Goal: Information Seeking & Learning: Learn about a topic

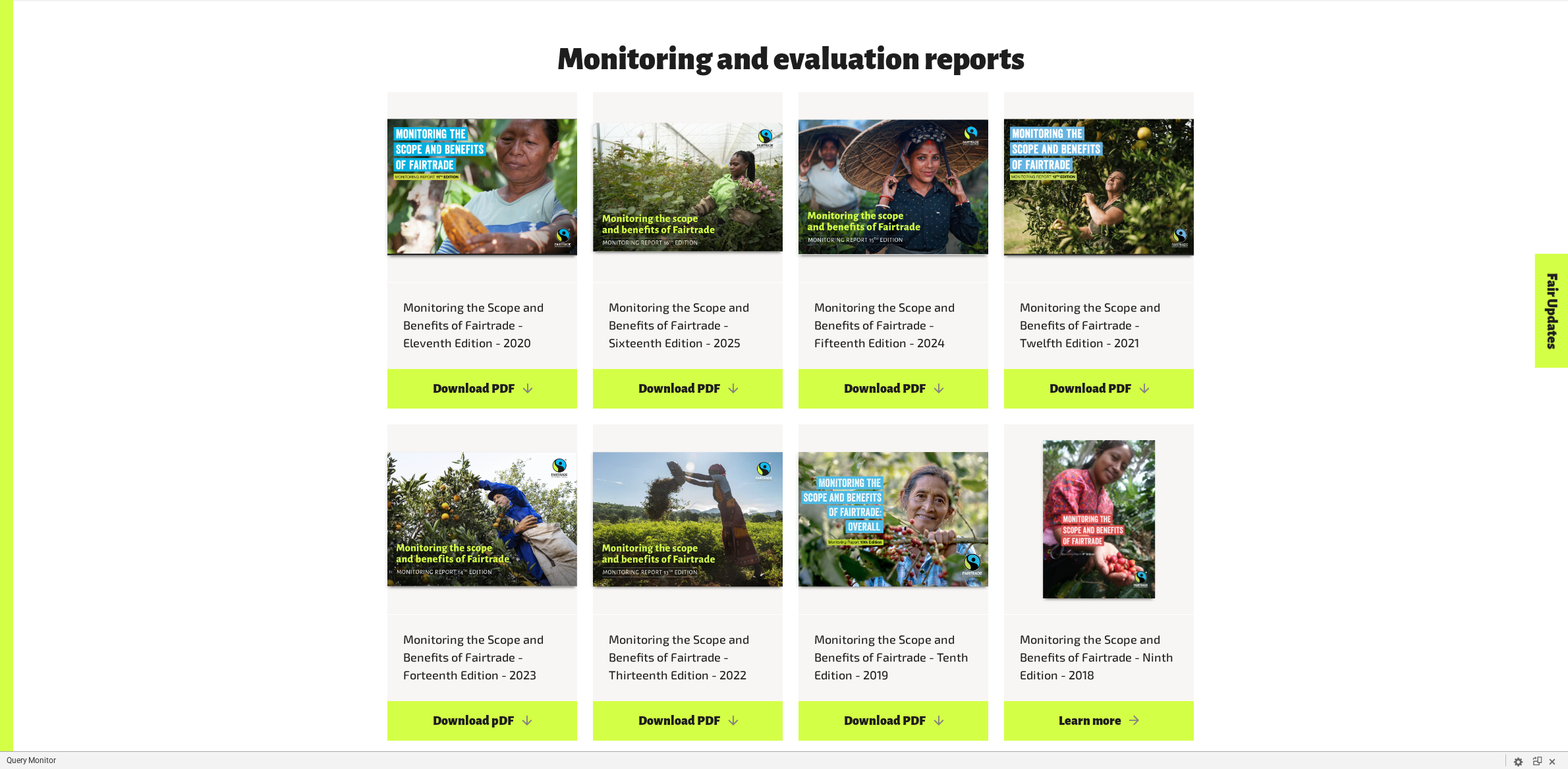
scroll to position [2383, 0]
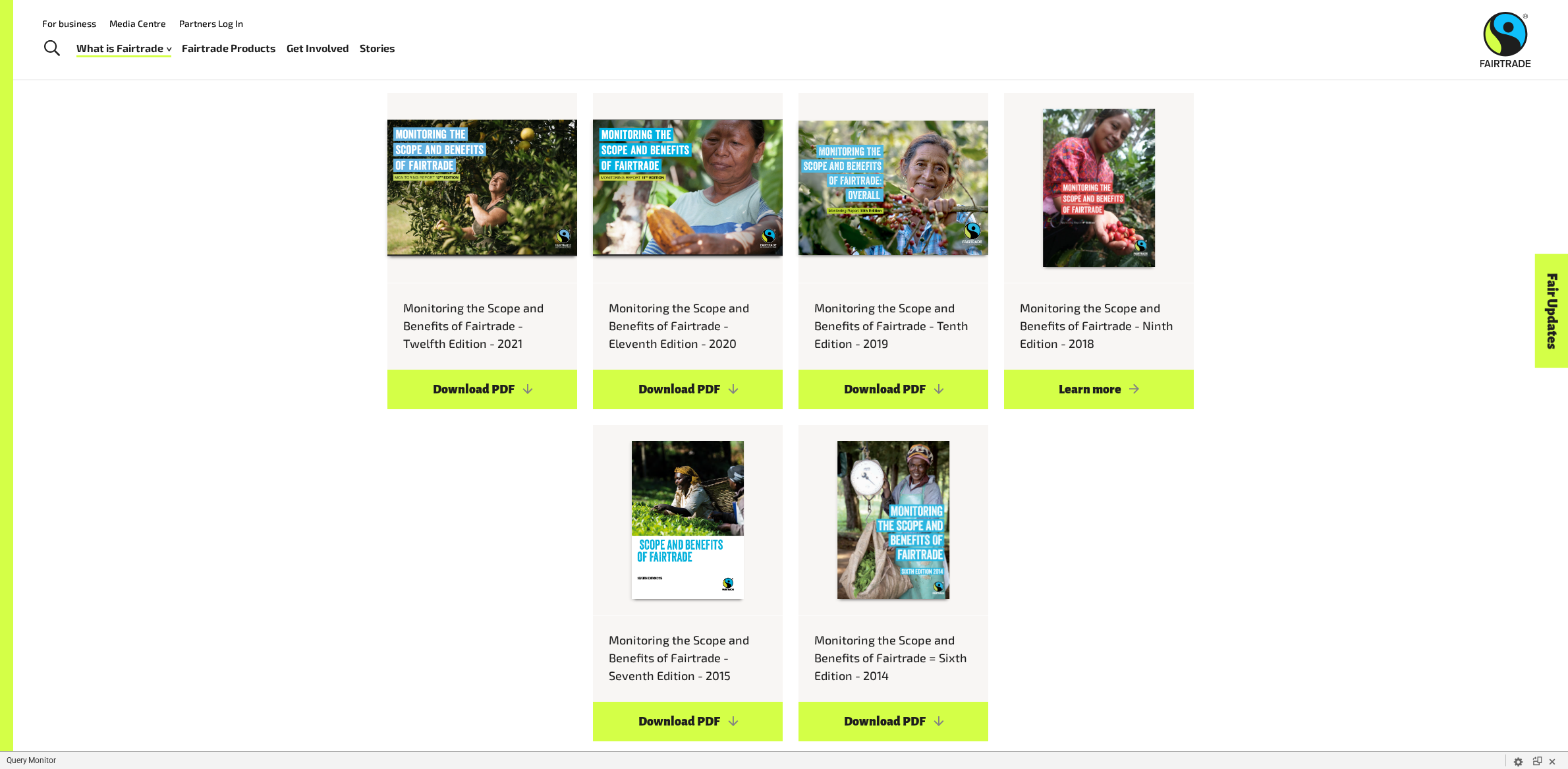
scroll to position [2633, 0]
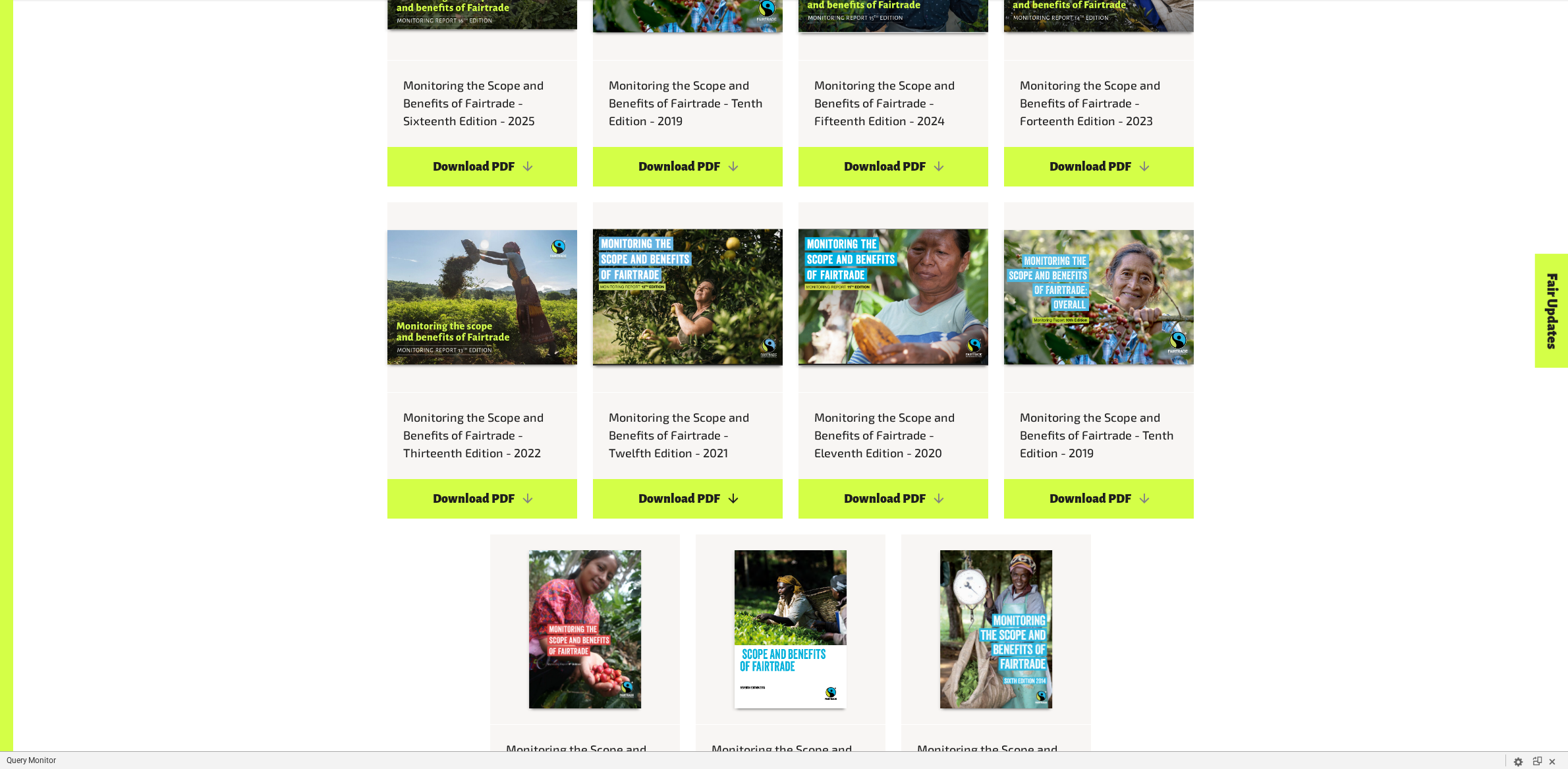
scroll to position [2662, 0]
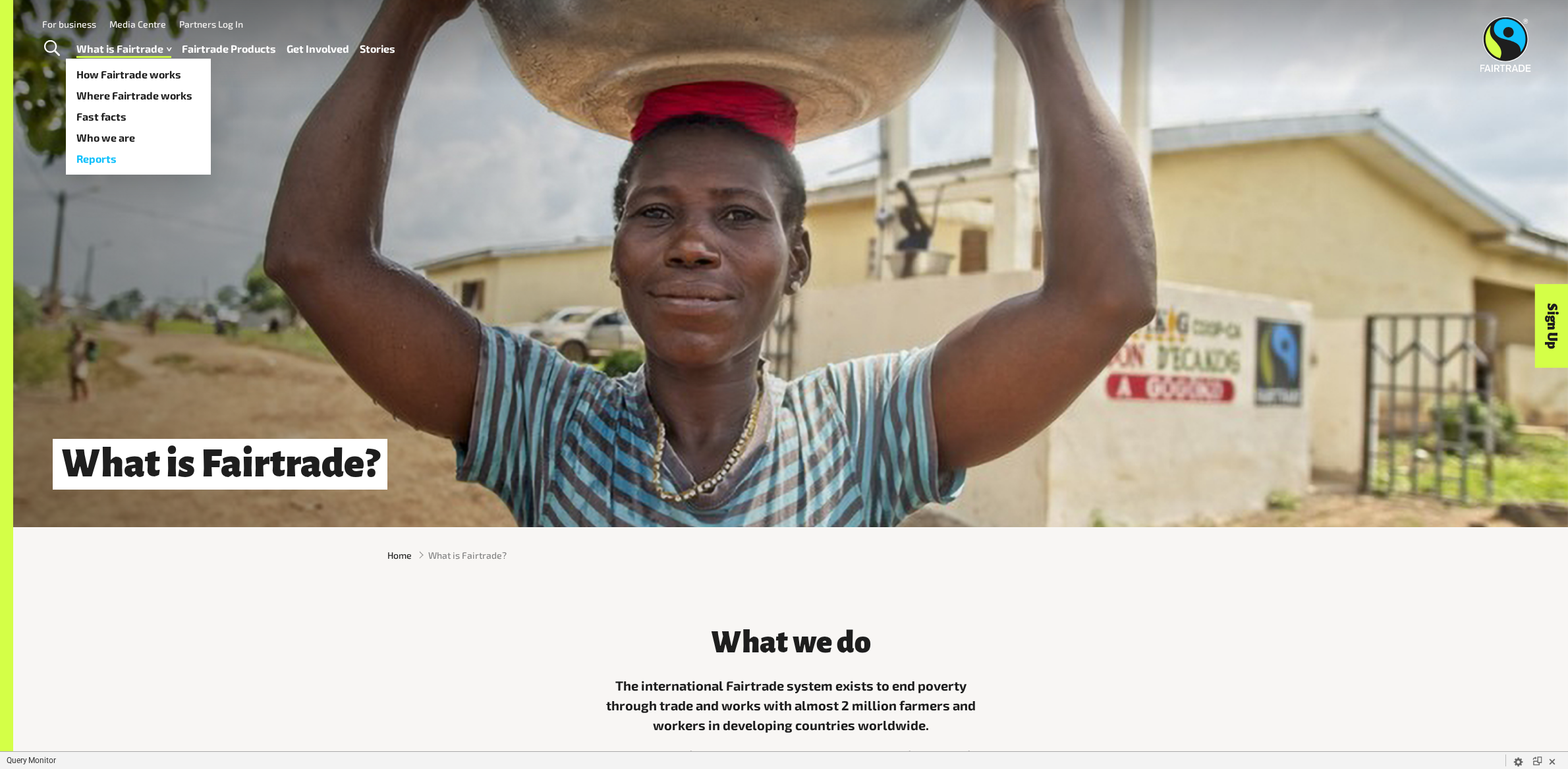
click at [115, 157] on link "Reports" at bounding box center [138, 159] width 145 height 21
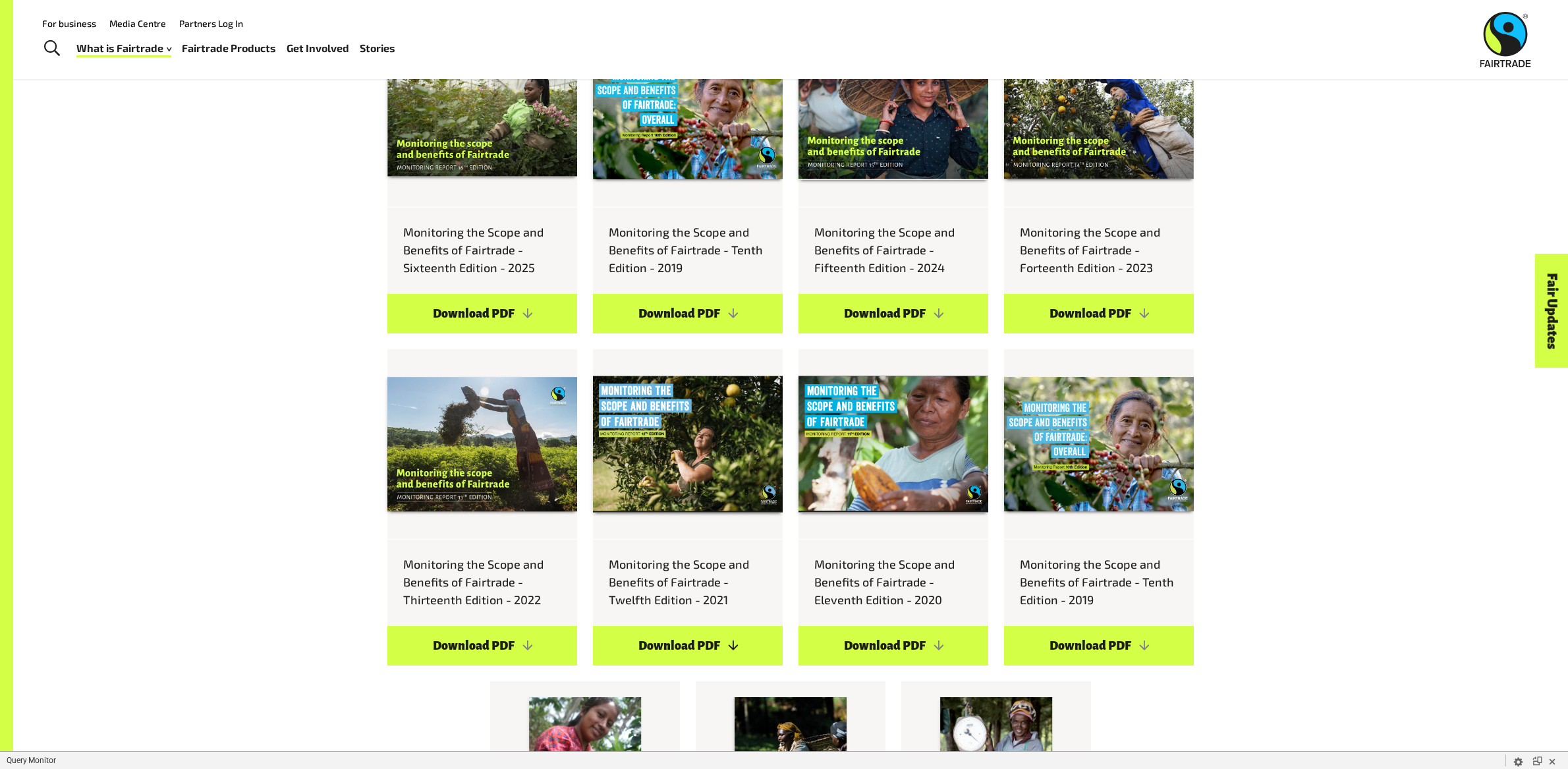
scroll to position [2284, 0]
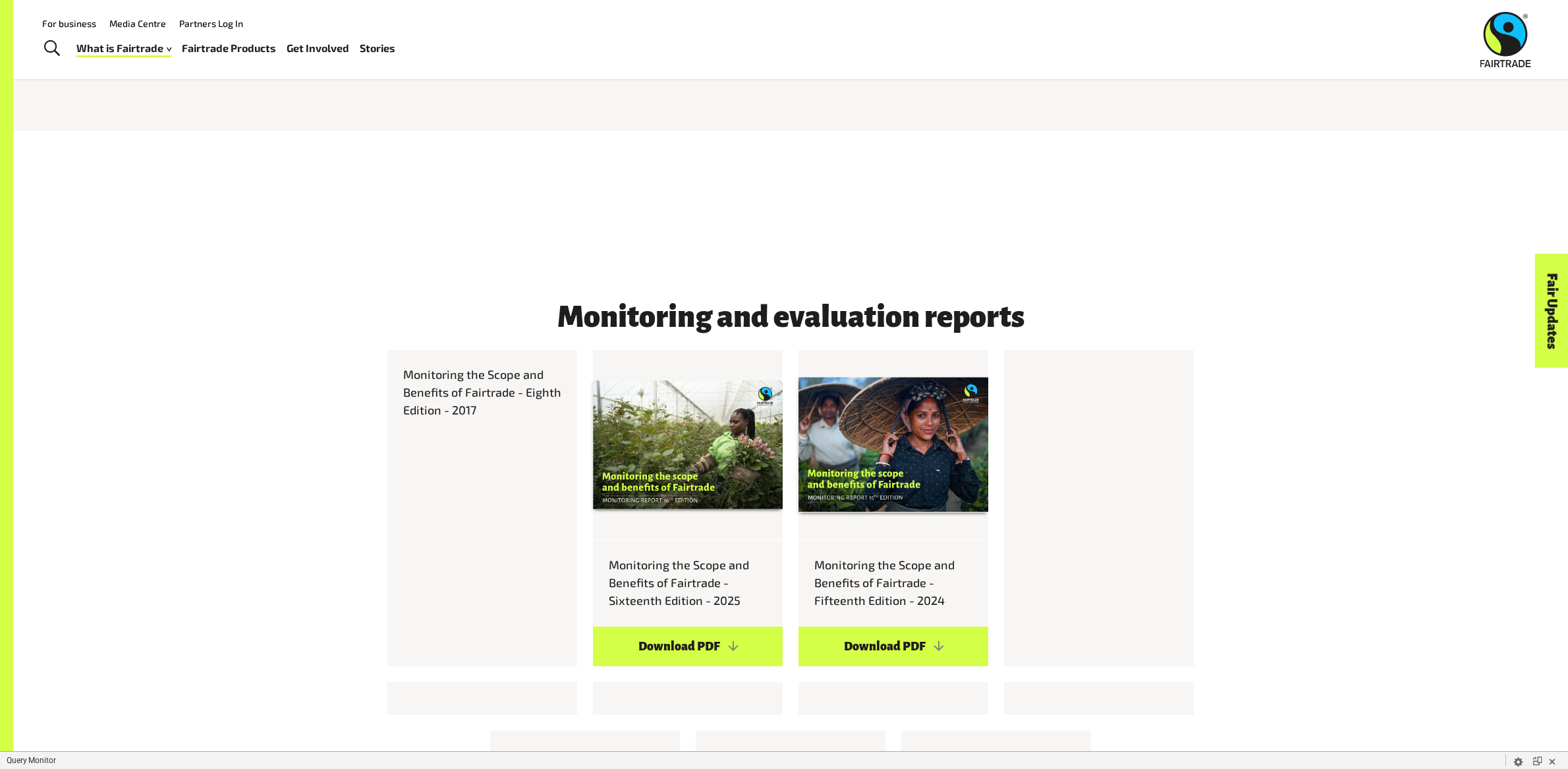
scroll to position [683, 0]
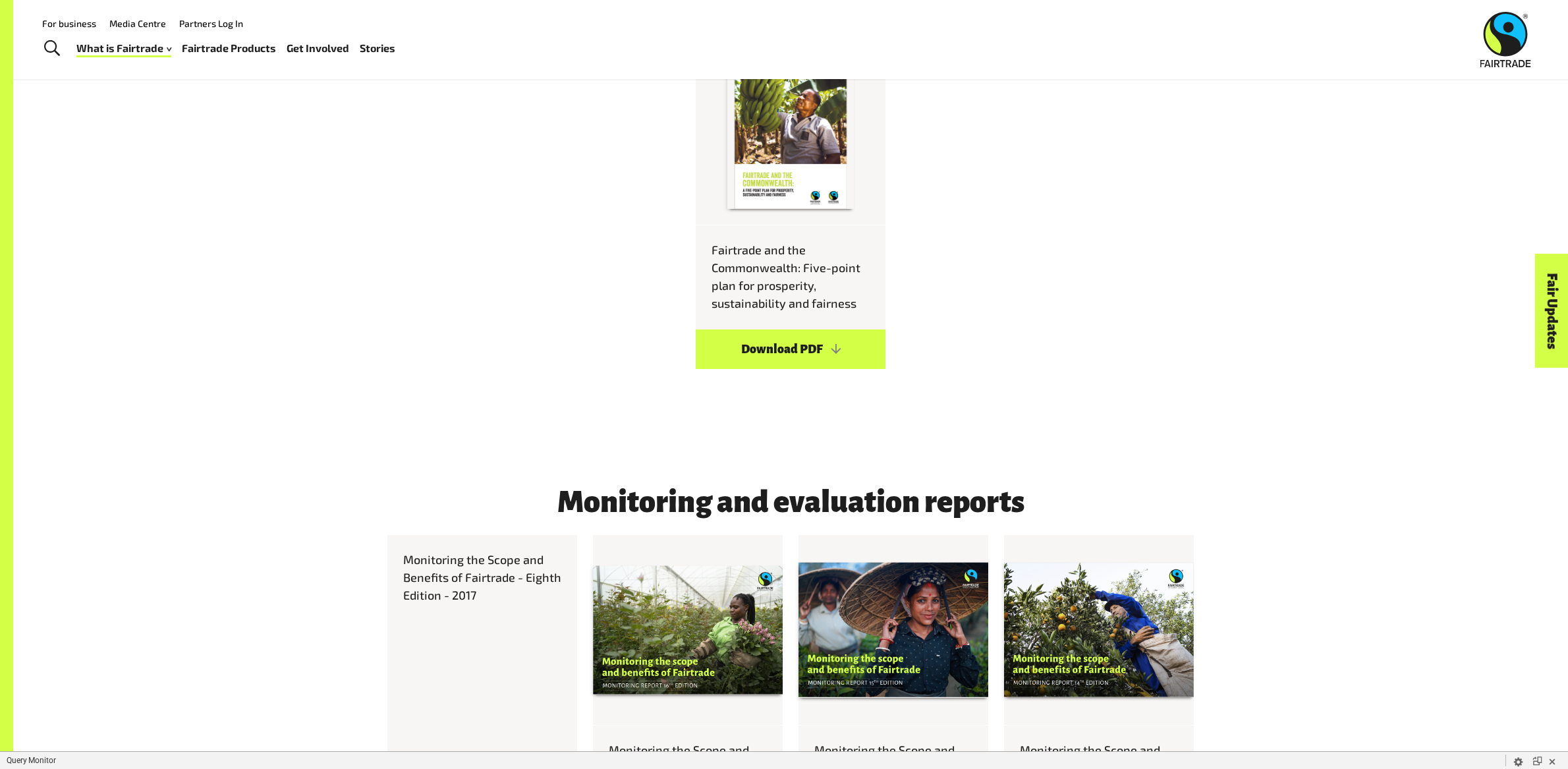
scroll to position [1972, 0]
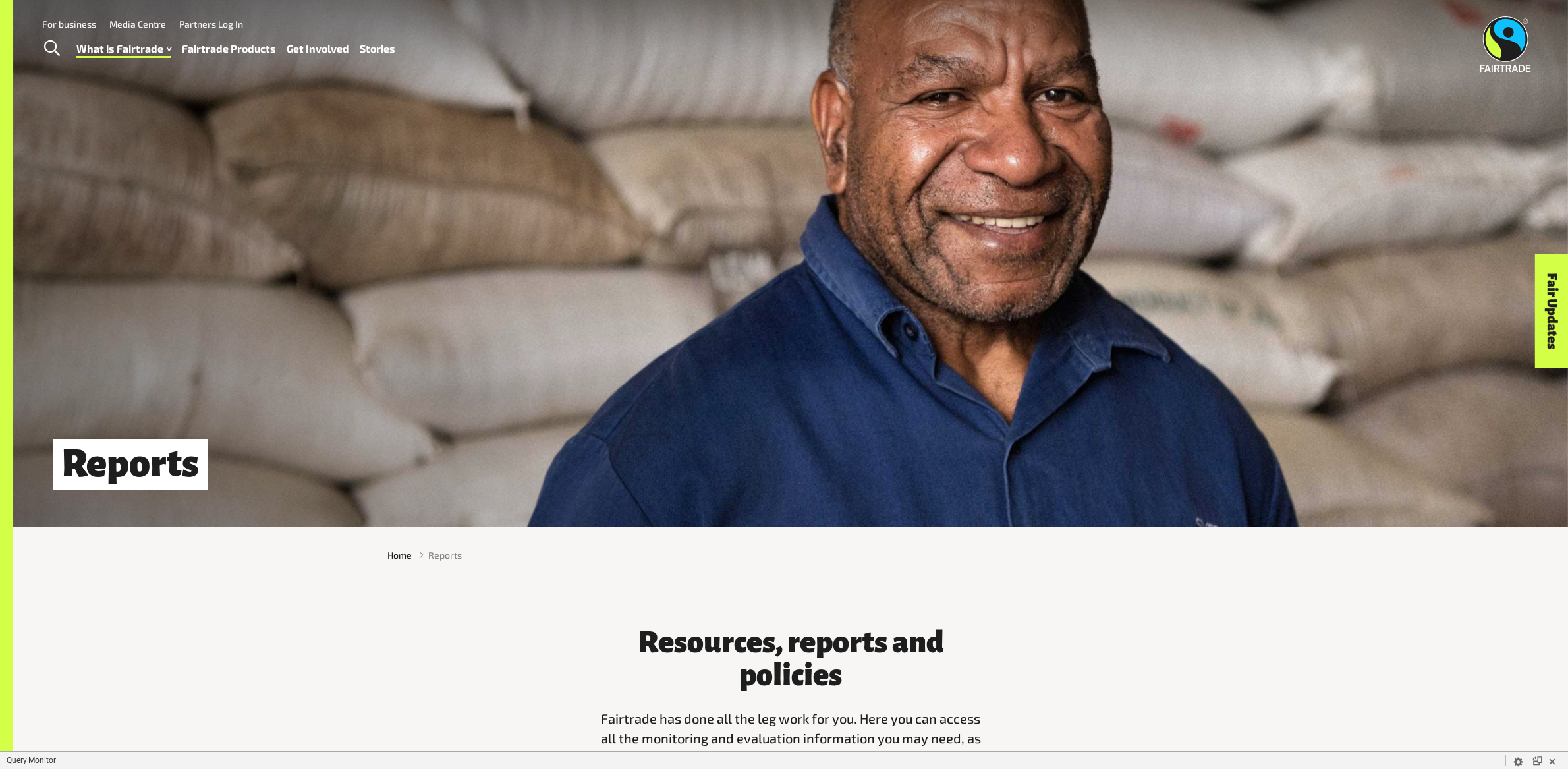
click at [240, 39] on link "Fairtrade Products" at bounding box center [229, 48] width 94 height 19
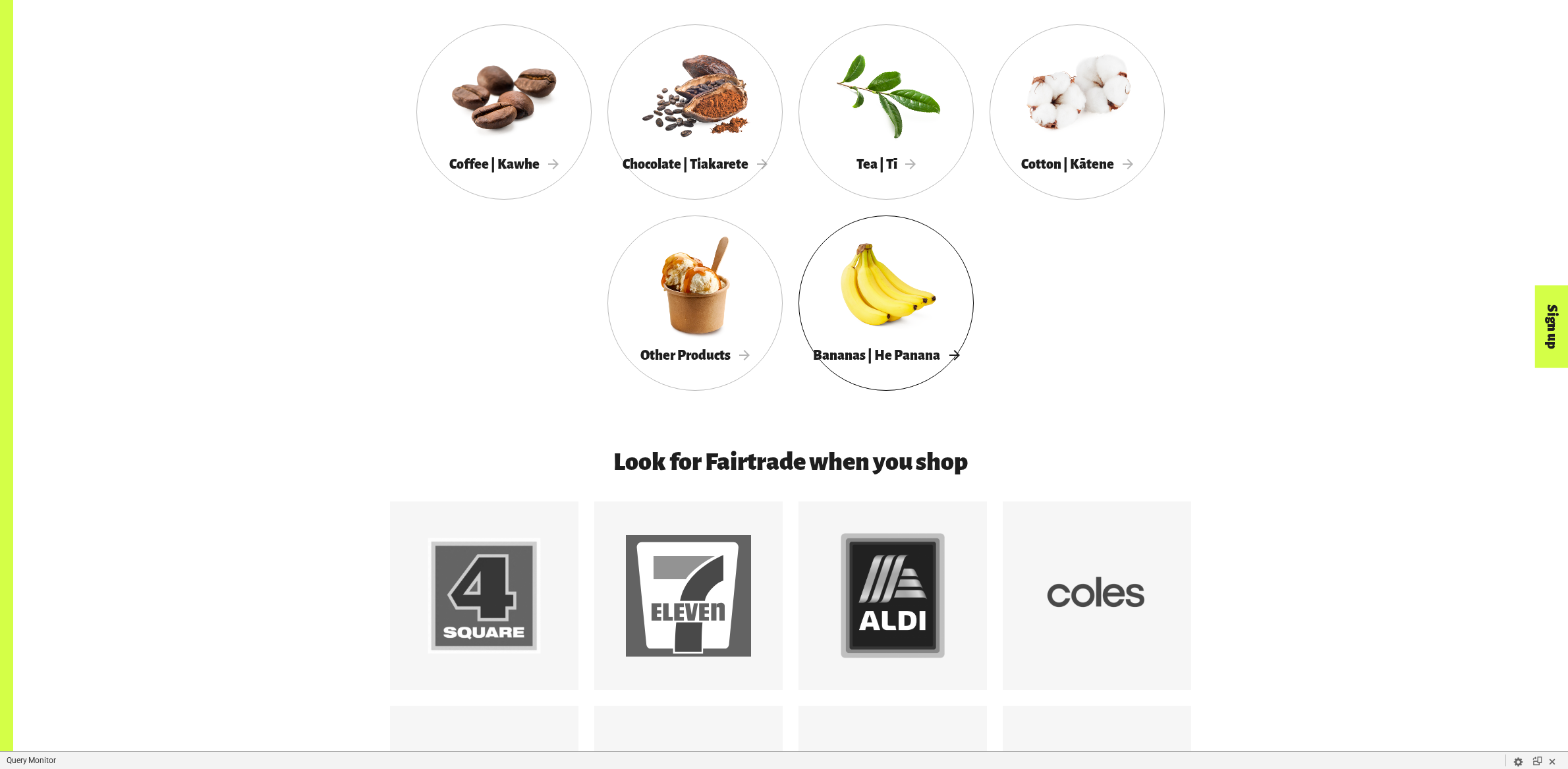
click at [851, 319] on div at bounding box center [886, 285] width 175 height 114
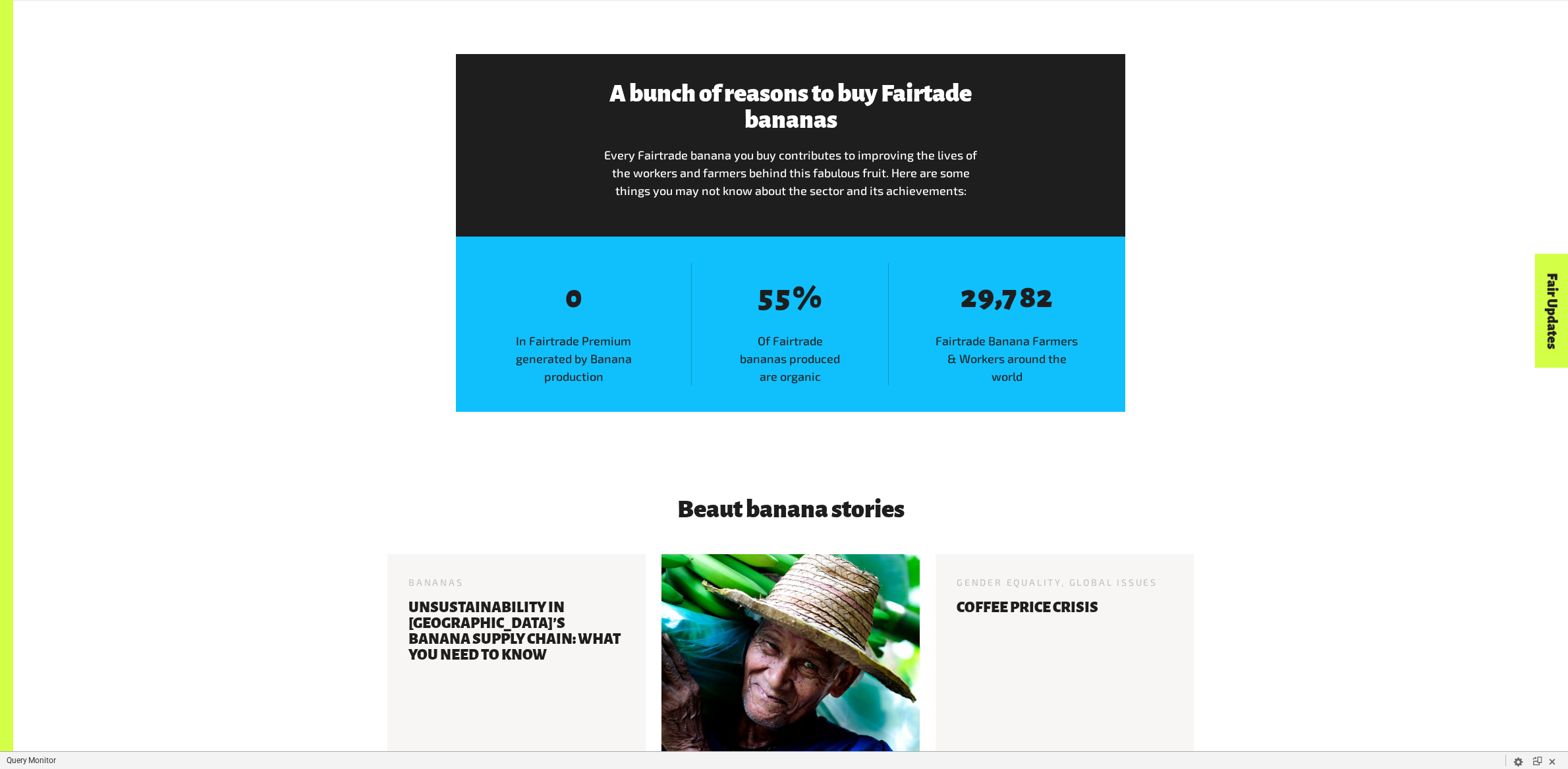
scroll to position [1937, 0]
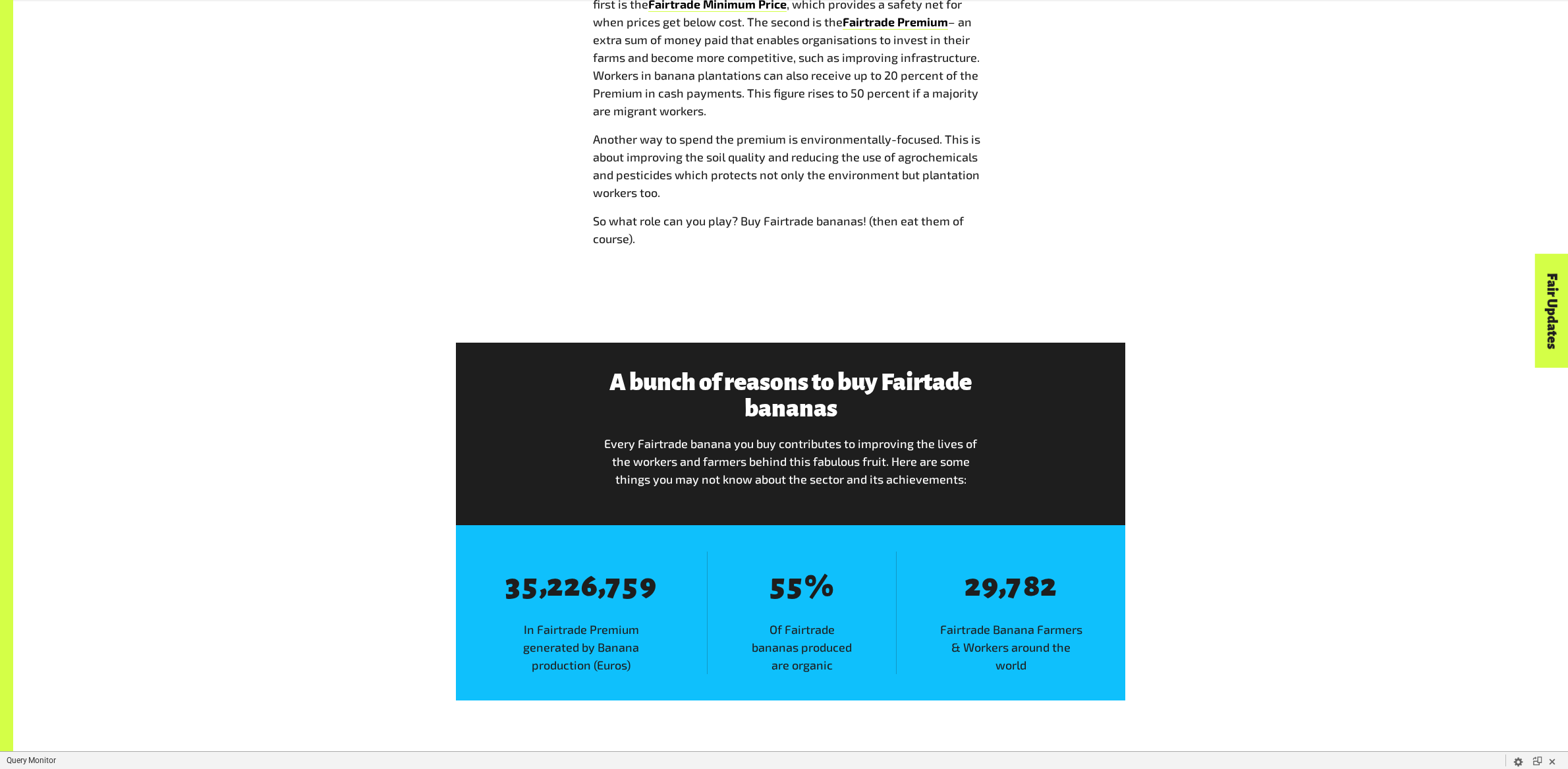
scroll to position [2097, 0]
